Goal: Download file/media

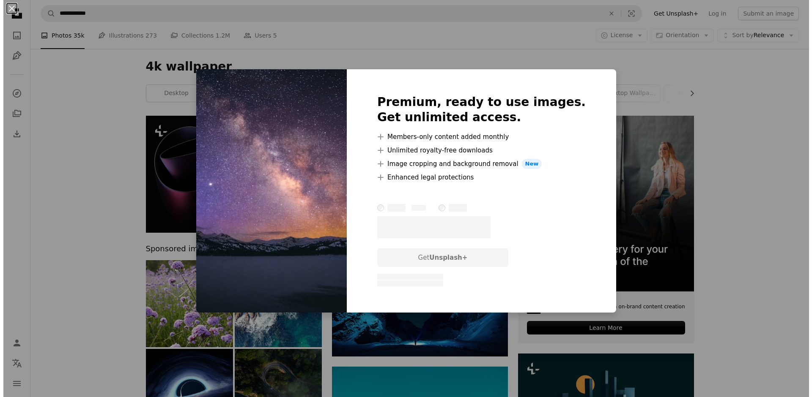
scroll to position [2663, 0]
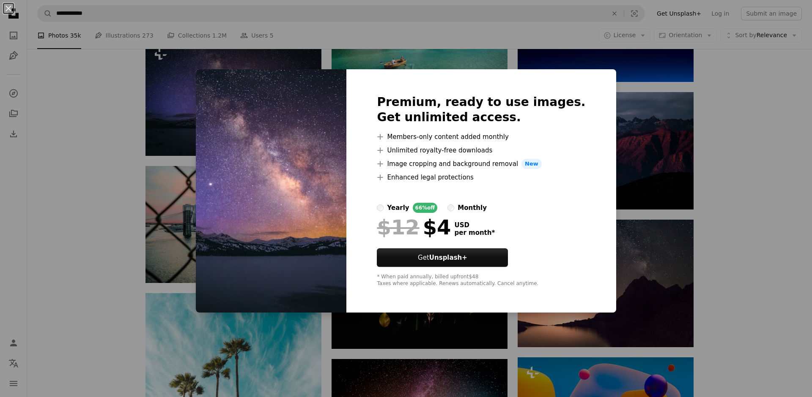
click at [191, 96] on div "An X shape Premium, ready to use images. Get unlimited access. A plus sign Memb…" at bounding box center [406, 198] width 812 height 397
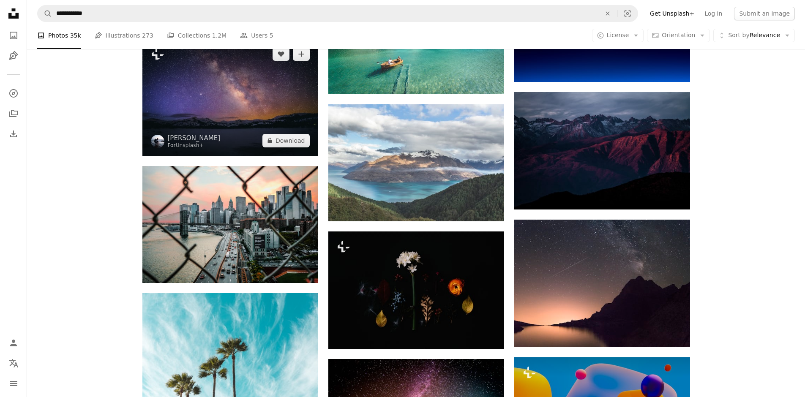
click at [191, 96] on img at bounding box center [230, 97] width 176 height 117
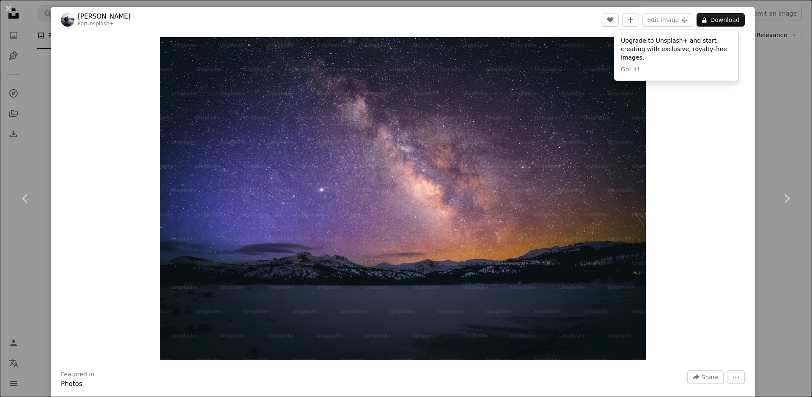
click at [702, 196] on div "Zoom in" at bounding box center [403, 199] width 704 height 332
click at [771, 164] on link "Chevron right" at bounding box center [786, 198] width 51 height 81
